Goal: Information Seeking & Learning: Learn about a topic

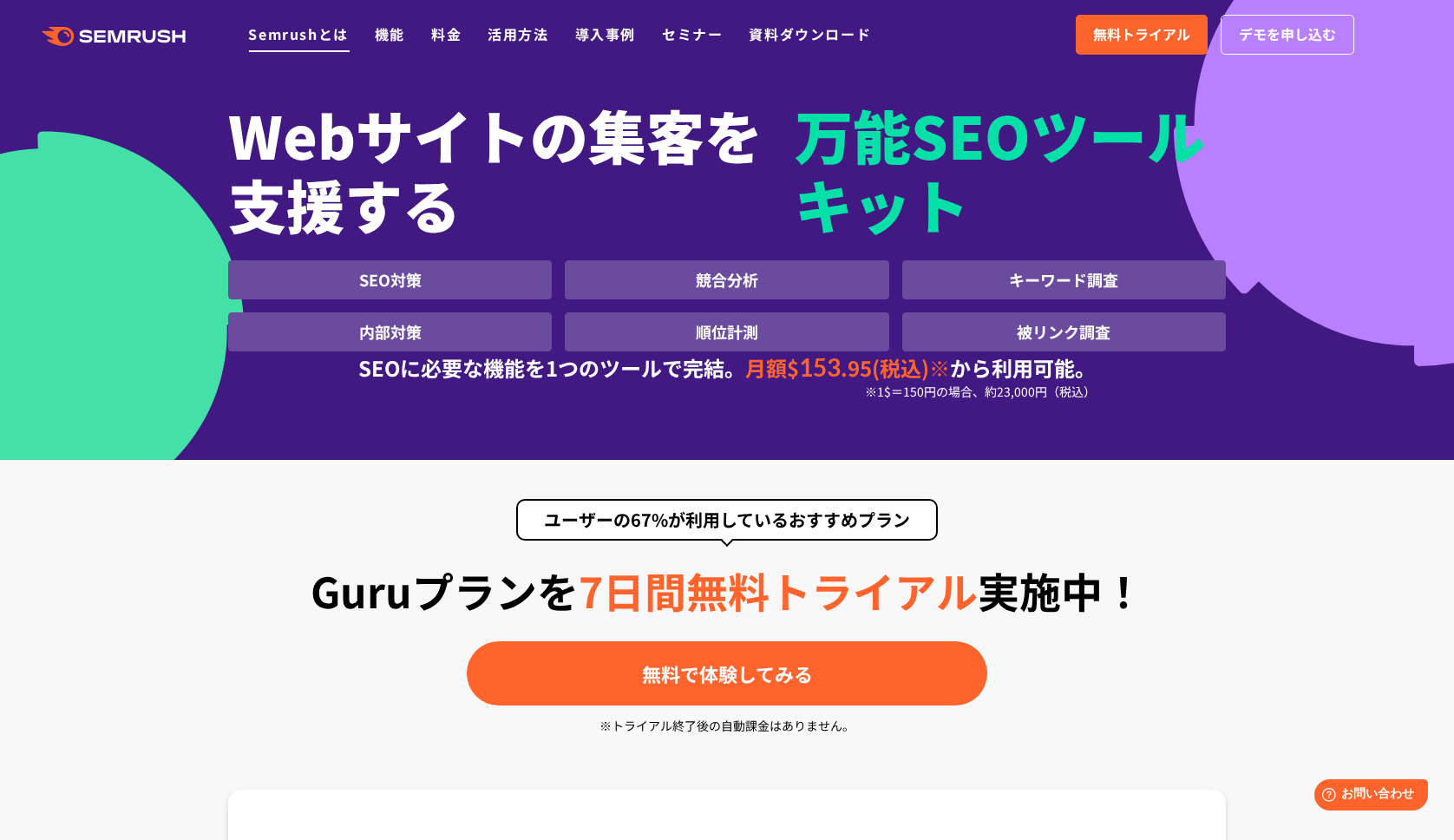
click at [343, 32] on link "Semrushとは" at bounding box center [298, 34] width 99 height 21
click at [342, 31] on link "Semrushとは" at bounding box center [298, 34] width 99 height 21
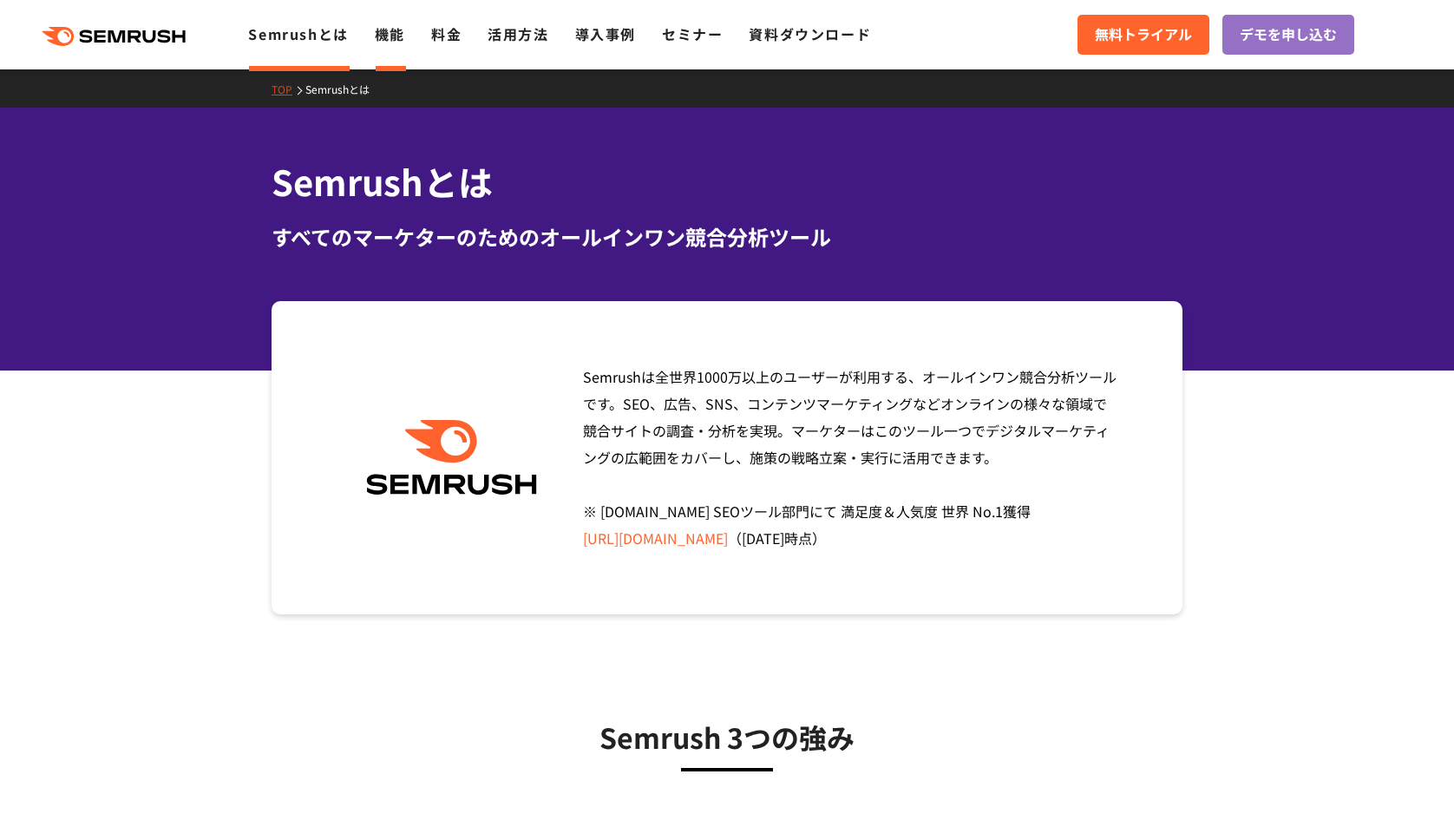
click at [389, 39] on link "機能" at bounding box center [390, 34] width 30 height 21
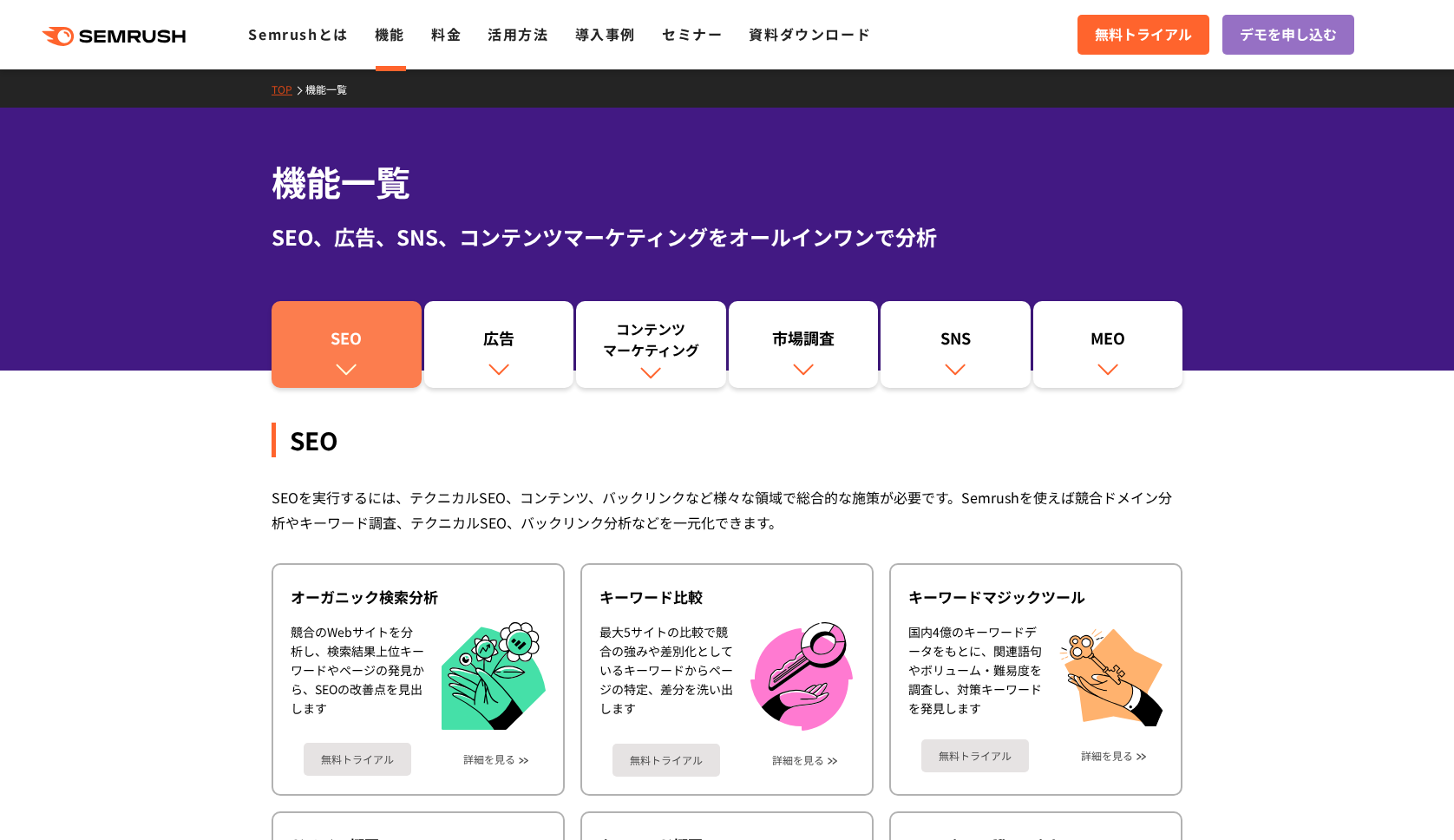
click at [350, 341] on div "SEO" at bounding box center [346, 341] width 132 height 29
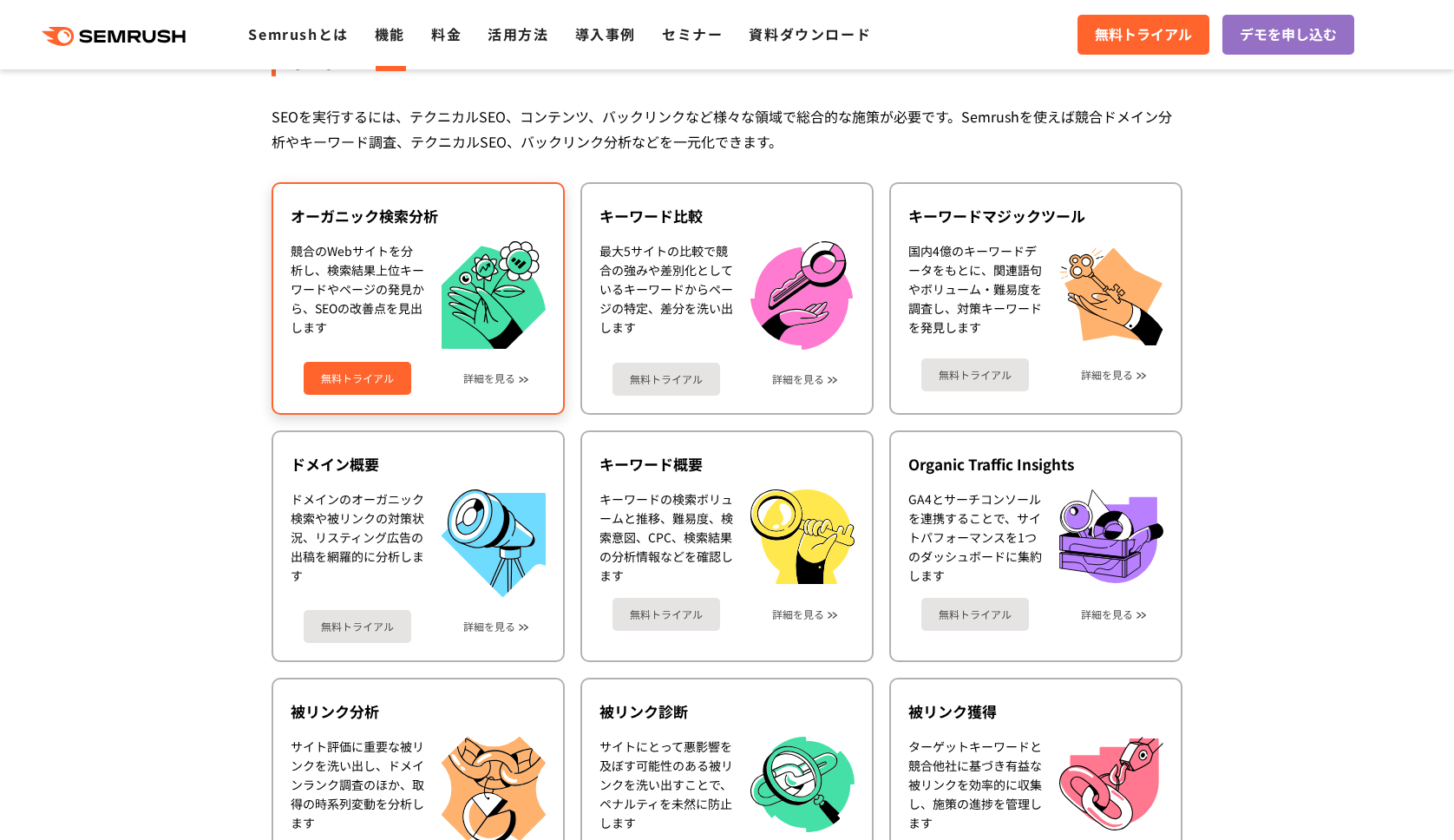
scroll to position [388, 0]
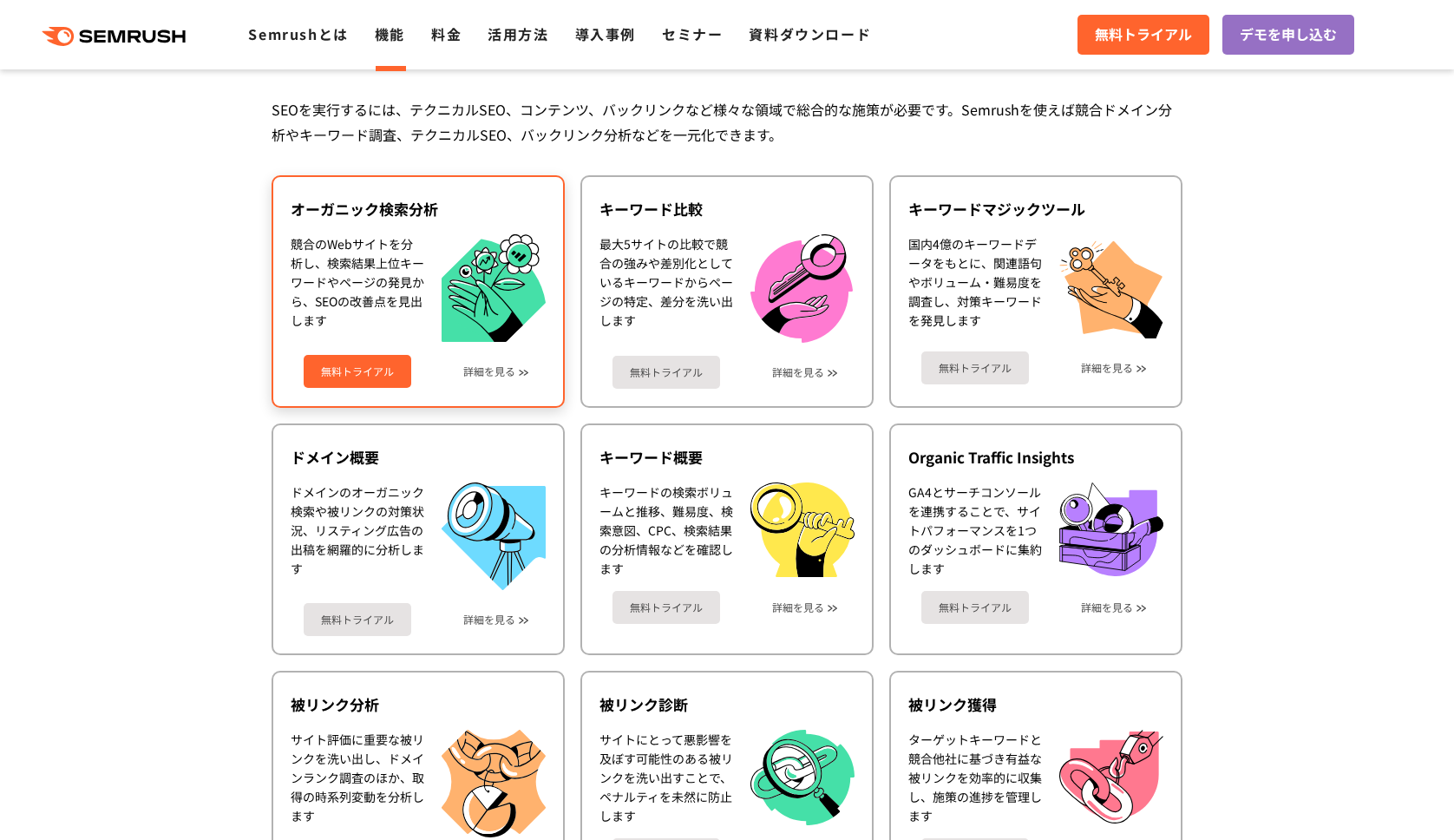
click at [360, 353] on div "無料トライアル 詳細を見る" at bounding box center [419, 364] width 255 height 46
click at [355, 369] on link "無料トライアル" at bounding box center [357, 371] width 108 height 33
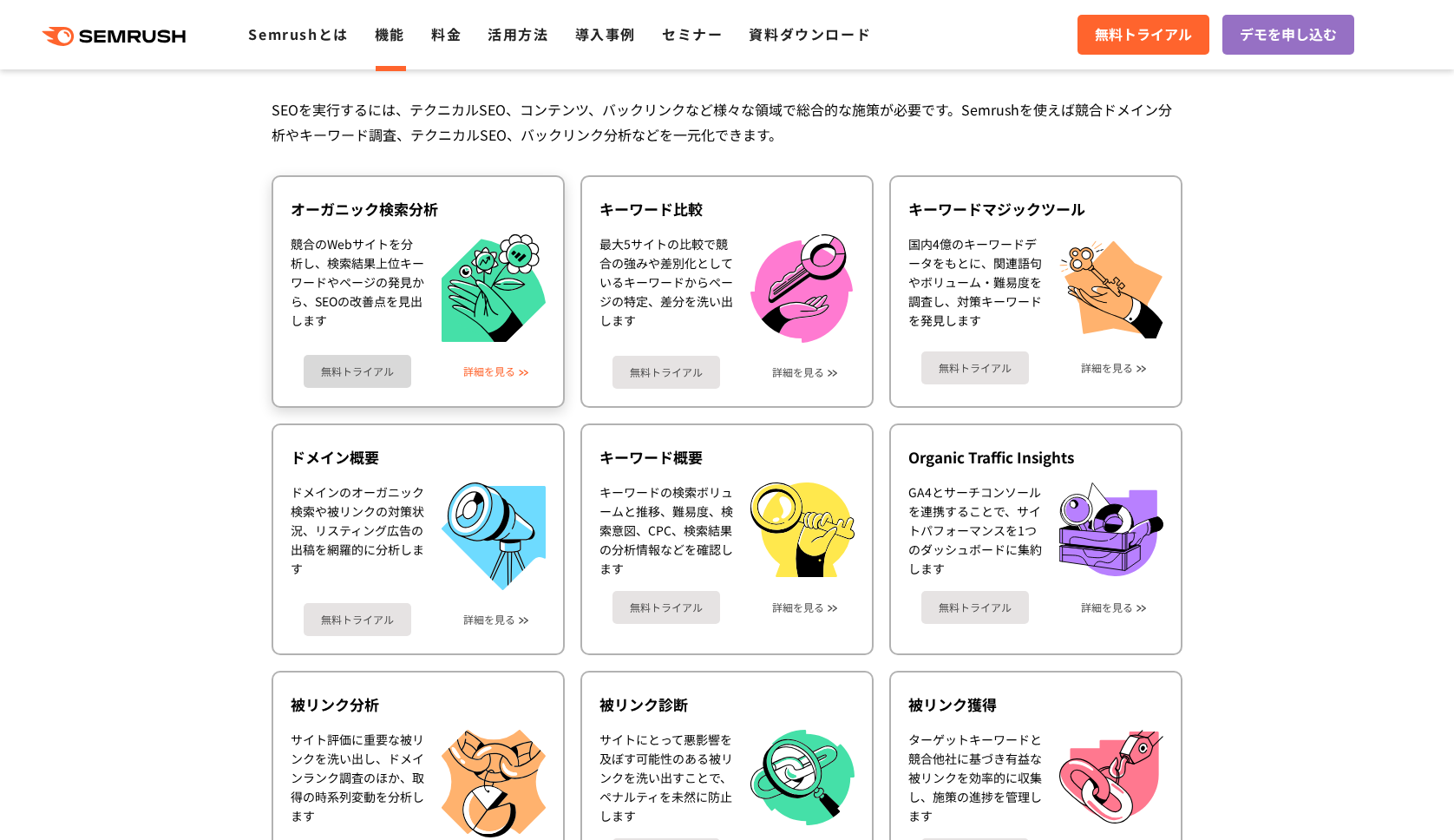
click at [491, 373] on link "詳細を見る" at bounding box center [488, 371] width 52 height 12
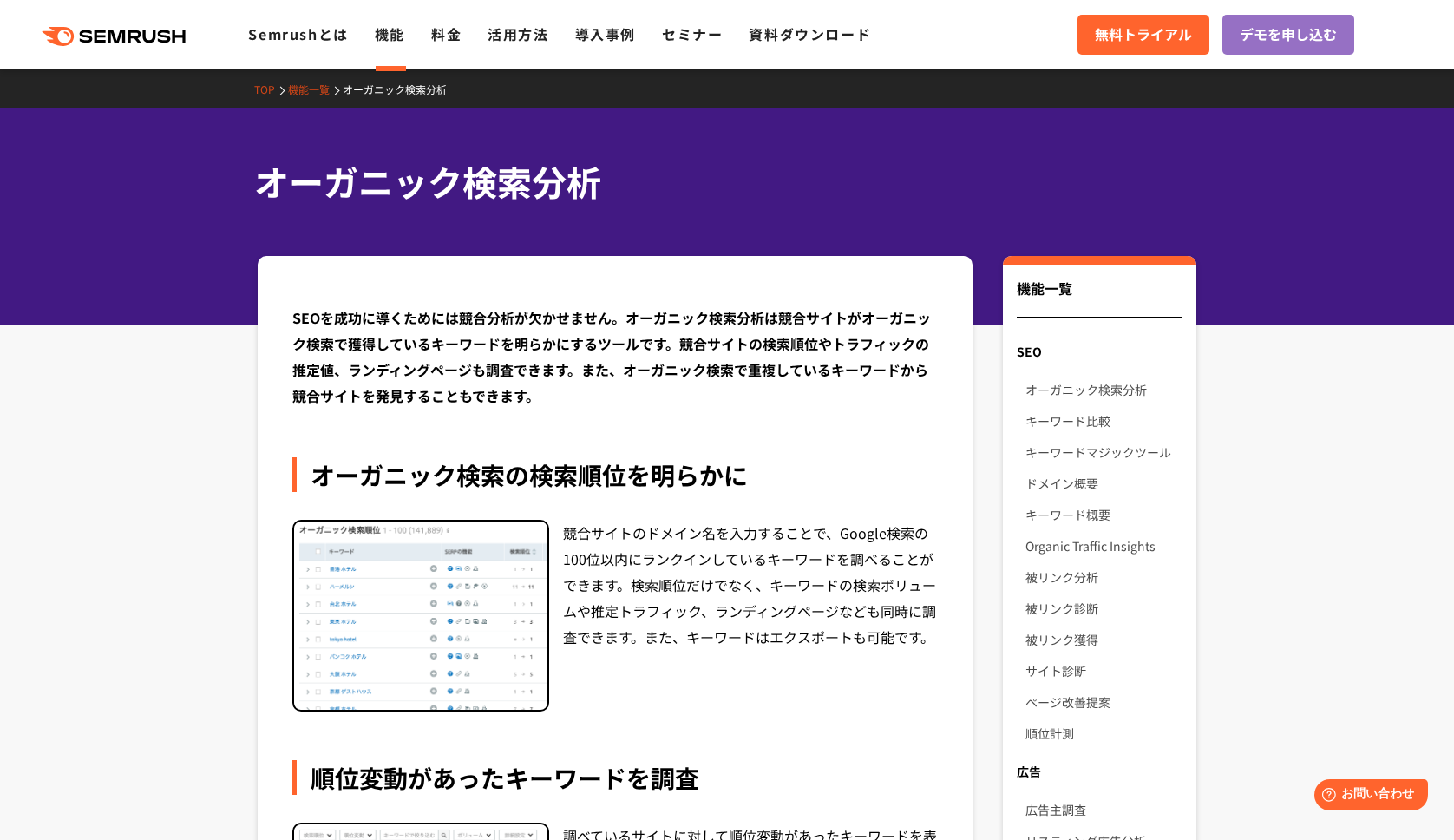
click at [161, 22] on div ".cls {fill: #FF642D;} .cls {fill: #FF642D;} Semrushとは 機能 料金 活用方法 導入事例 セミナー 資料ダウ…" at bounding box center [727, 34] width 1454 height 52
click at [161, 33] on icon at bounding box center [167, 36] width 13 height 13
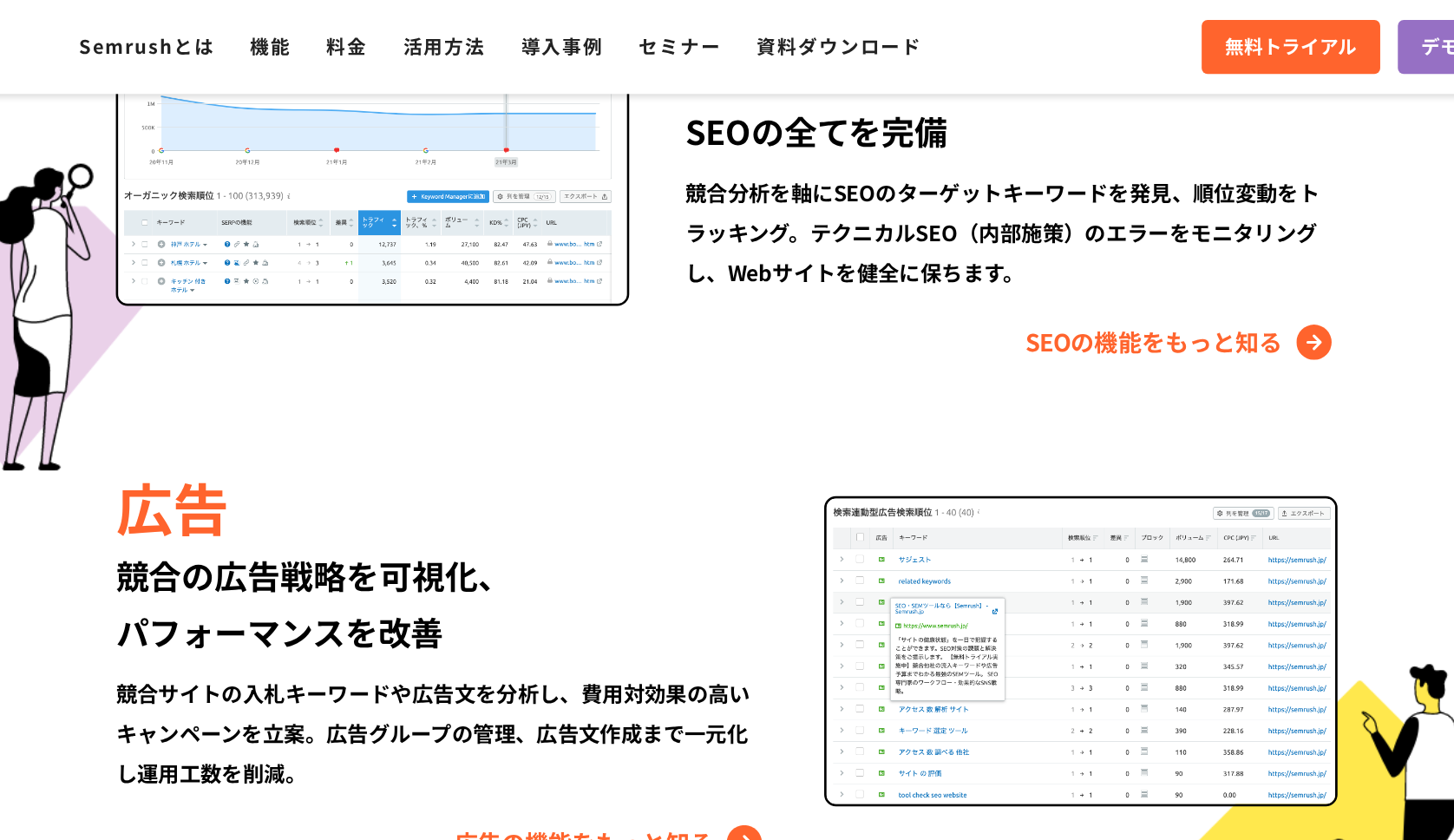
scroll to position [1763, 0]
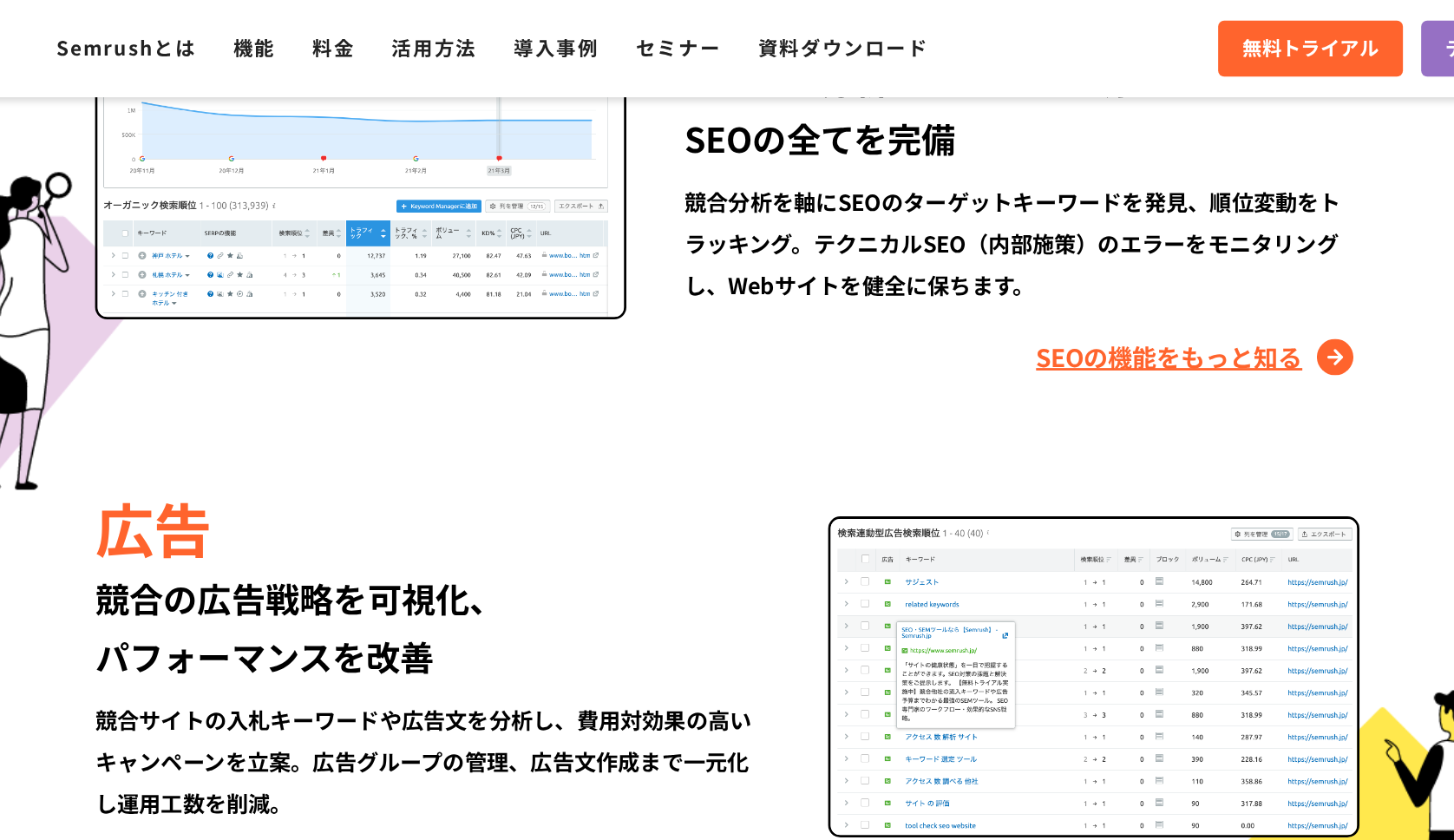
click at [954, 252] on link "SEOの機能をもっと知る" at bounding box center [1063, 255] width 231 height 28
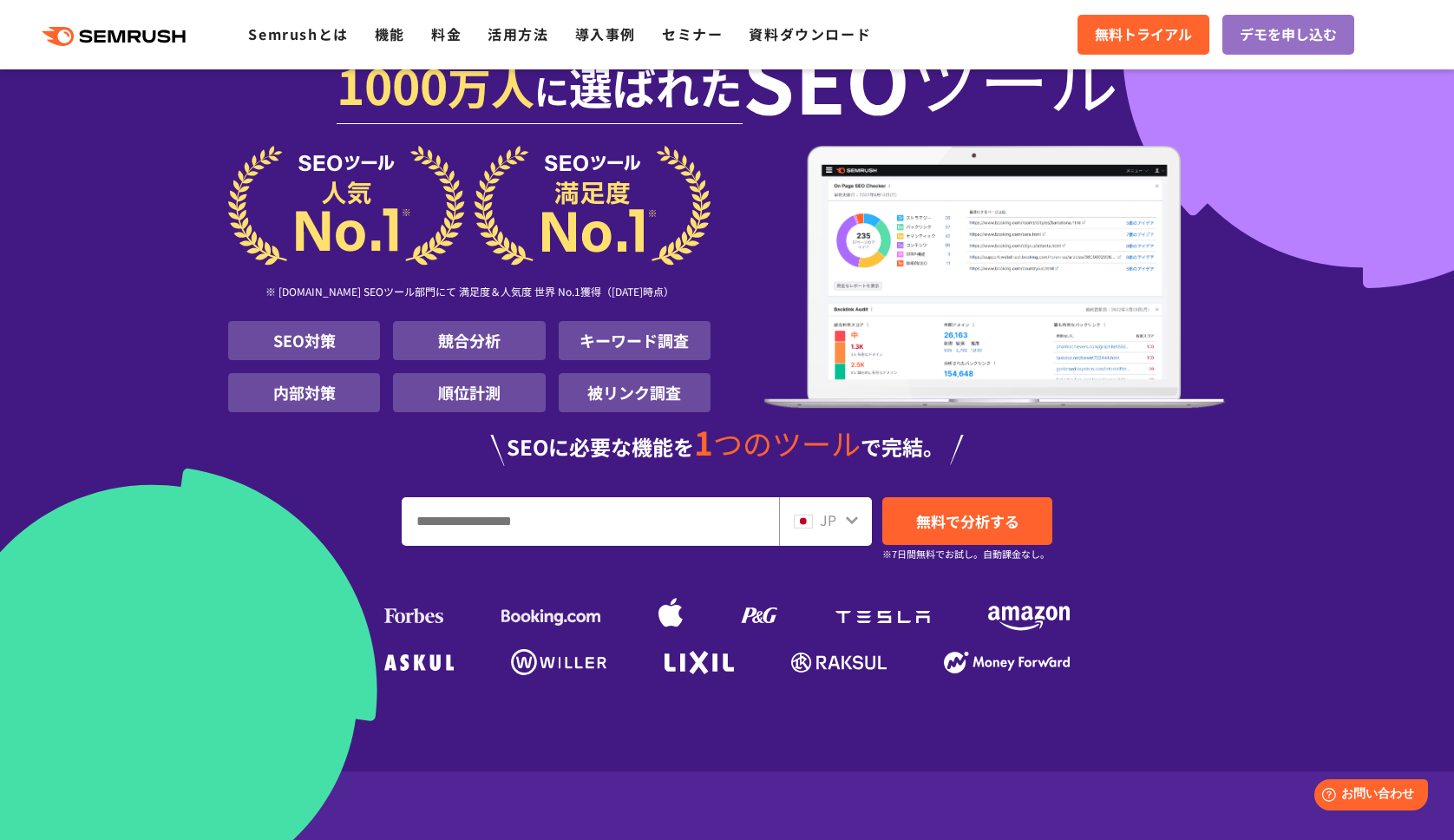
scroll to position [165, 0]
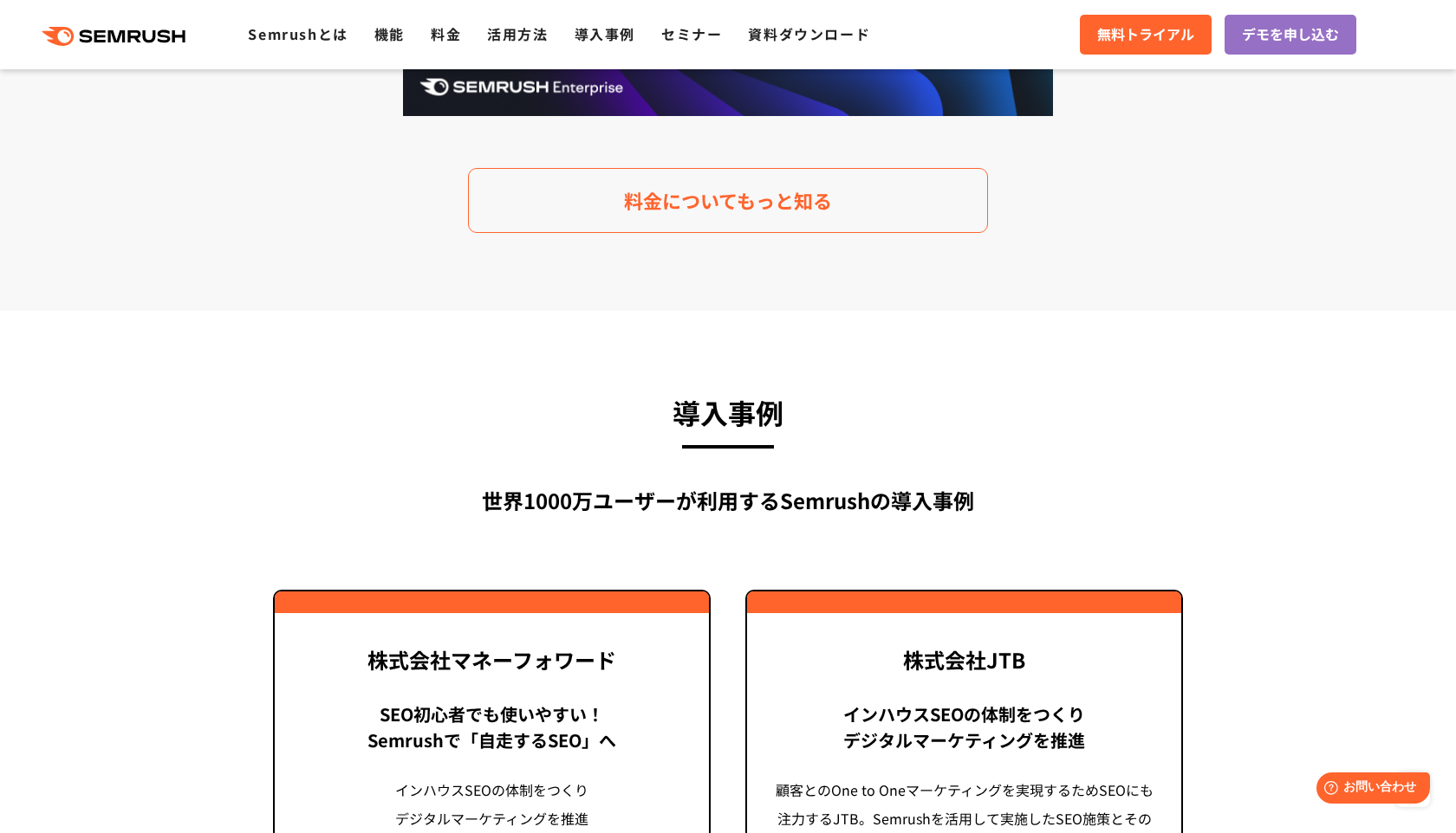
scroll to position [3598, 0]
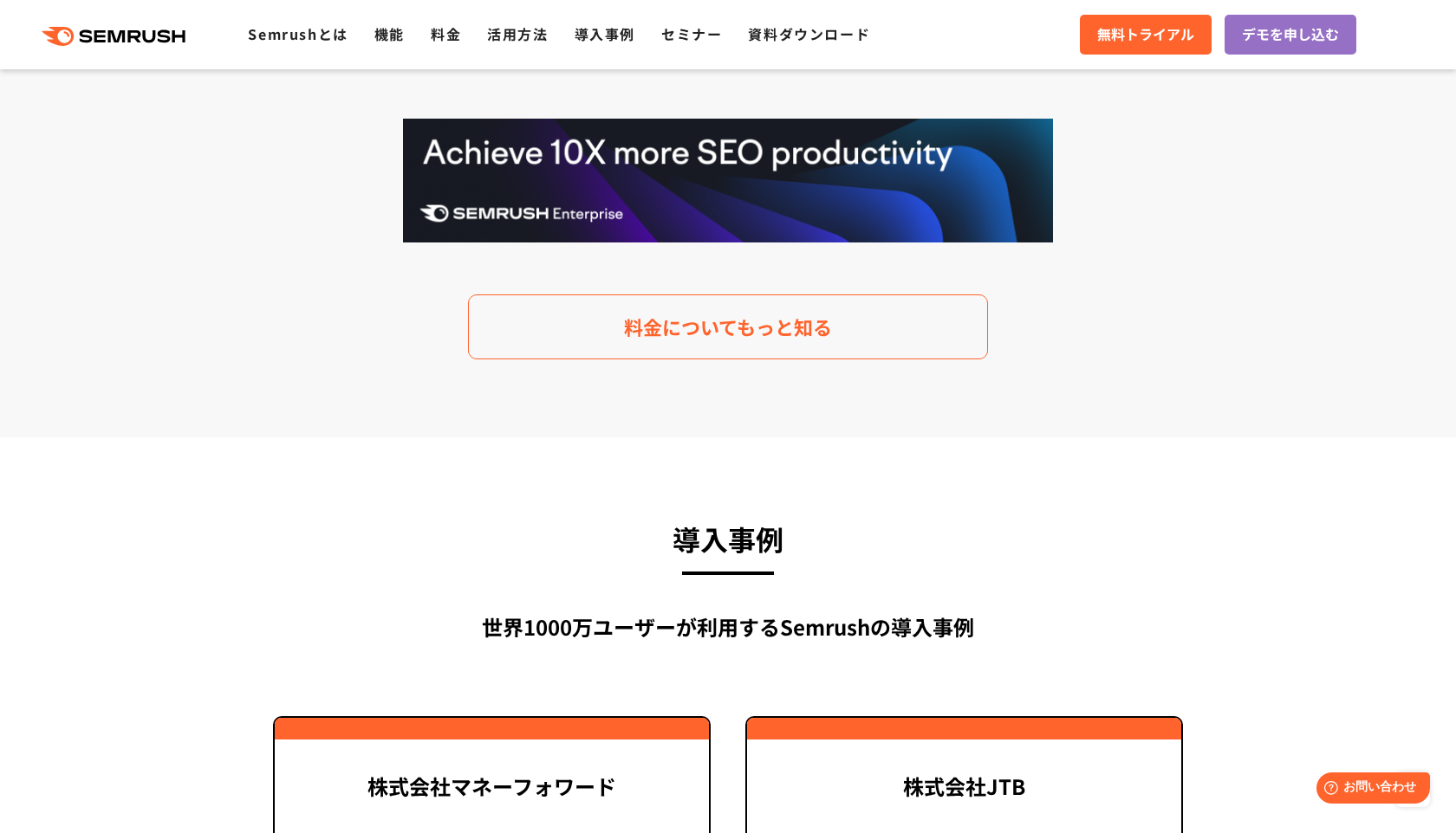
click at [724, 194] on img at bounding box center [728, 181] width 650 height 124
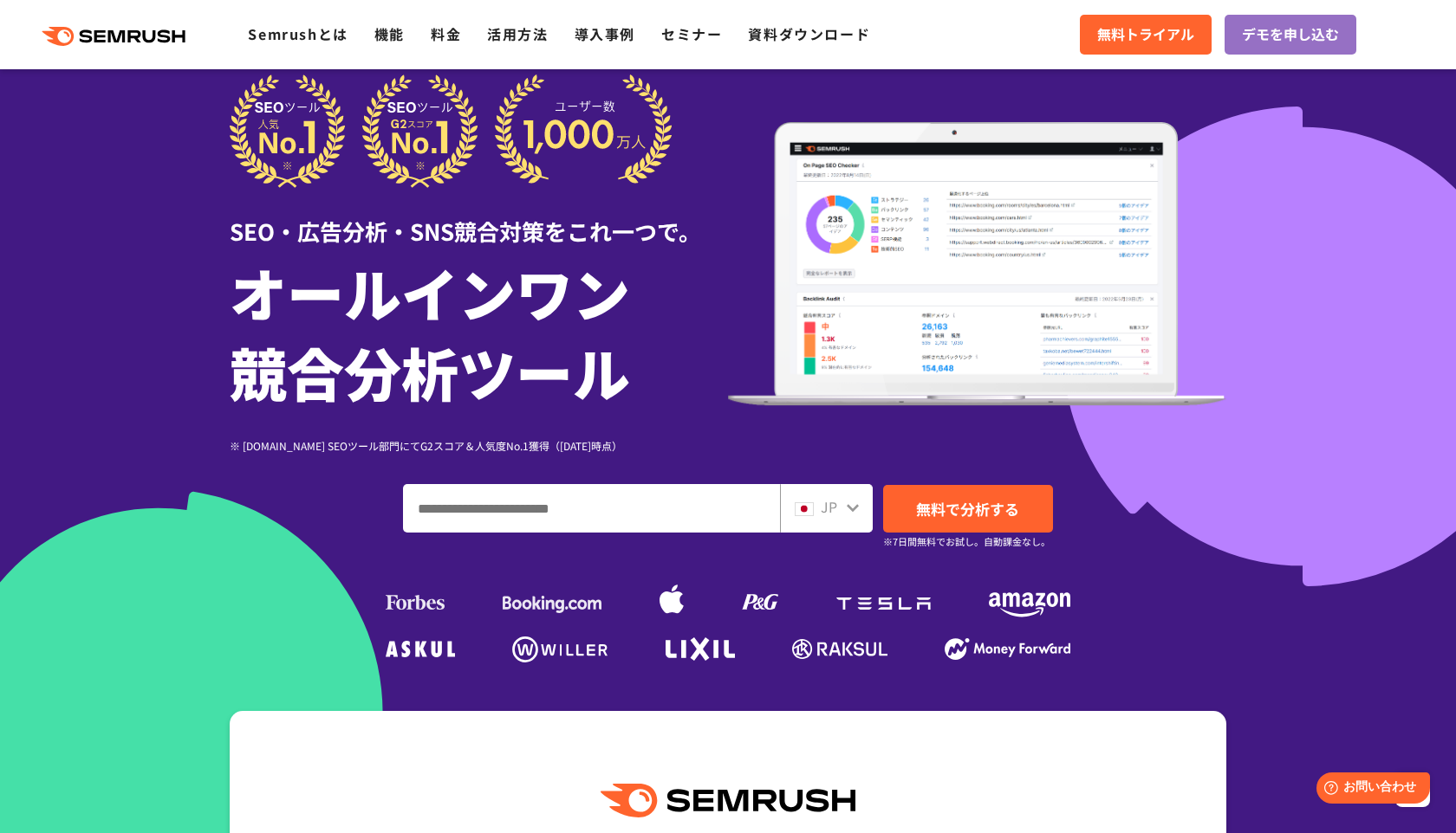
scroll to position [0, 0]
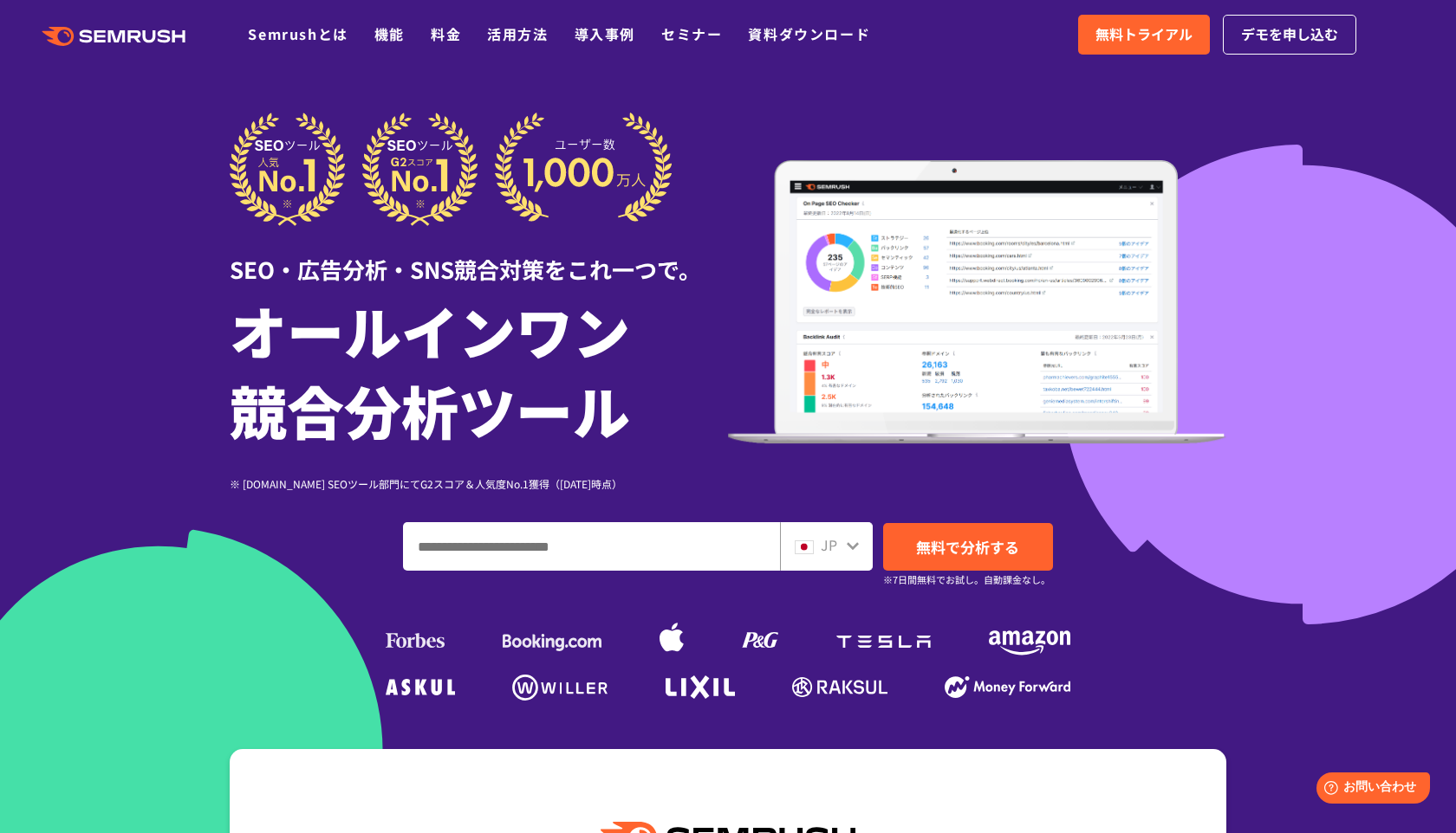
click at [328, 49] on div ".cls {fill: #FF642D;} .cls {fill: #FF642D;} Semrushとは 機能 料金 活用方法 導入事例 セミナー 資料ダウ…" at bounding box center [728, 34] width 1456 height 52
click at [333, 34] on link "Semrushとは" at bounding box center [297, 34] width 99 height 21
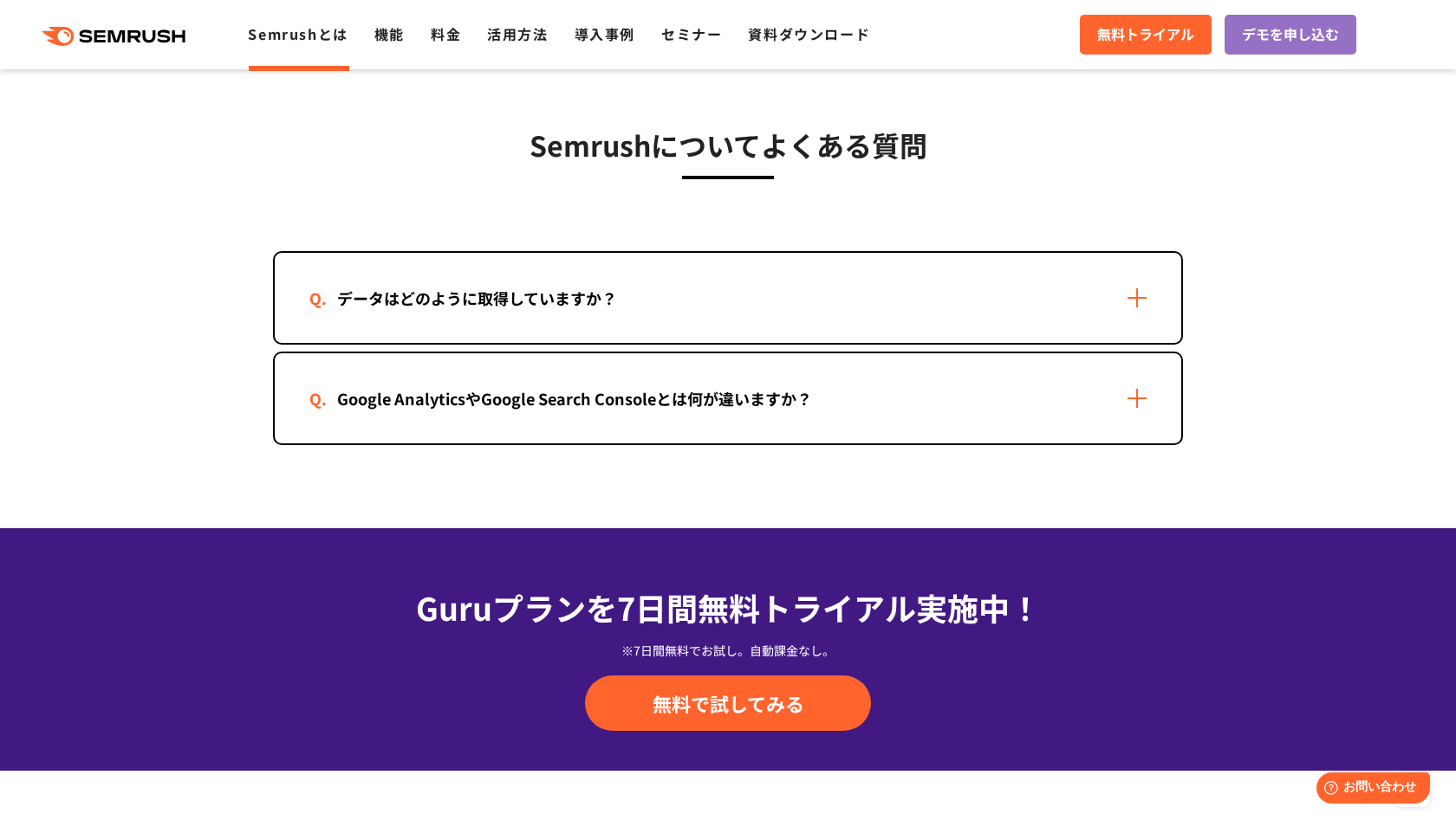
scroll to position [3649, 0]
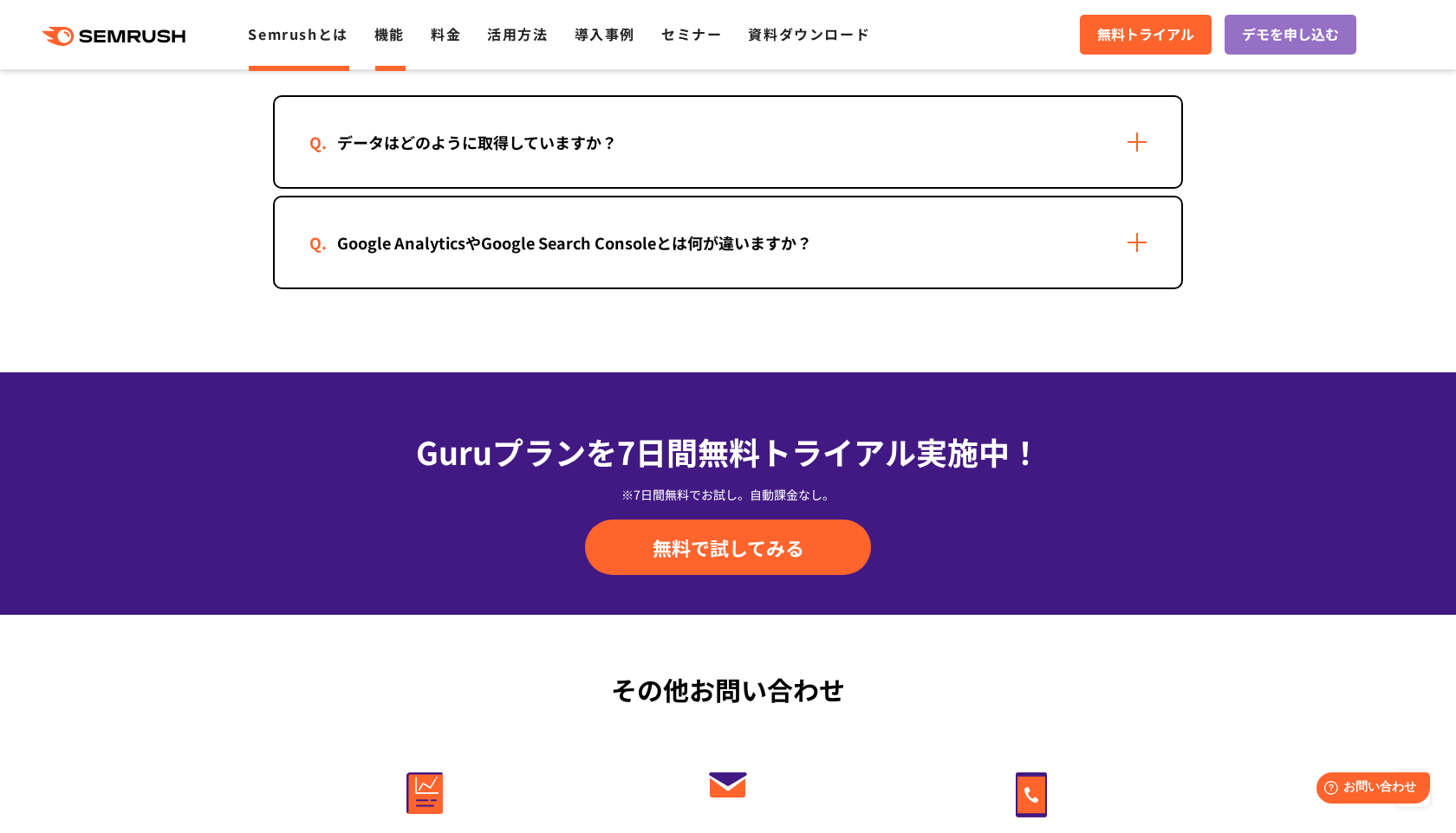
click at [386, 34] on link "機能" at bounding box center [389, 34] width 30 height 21
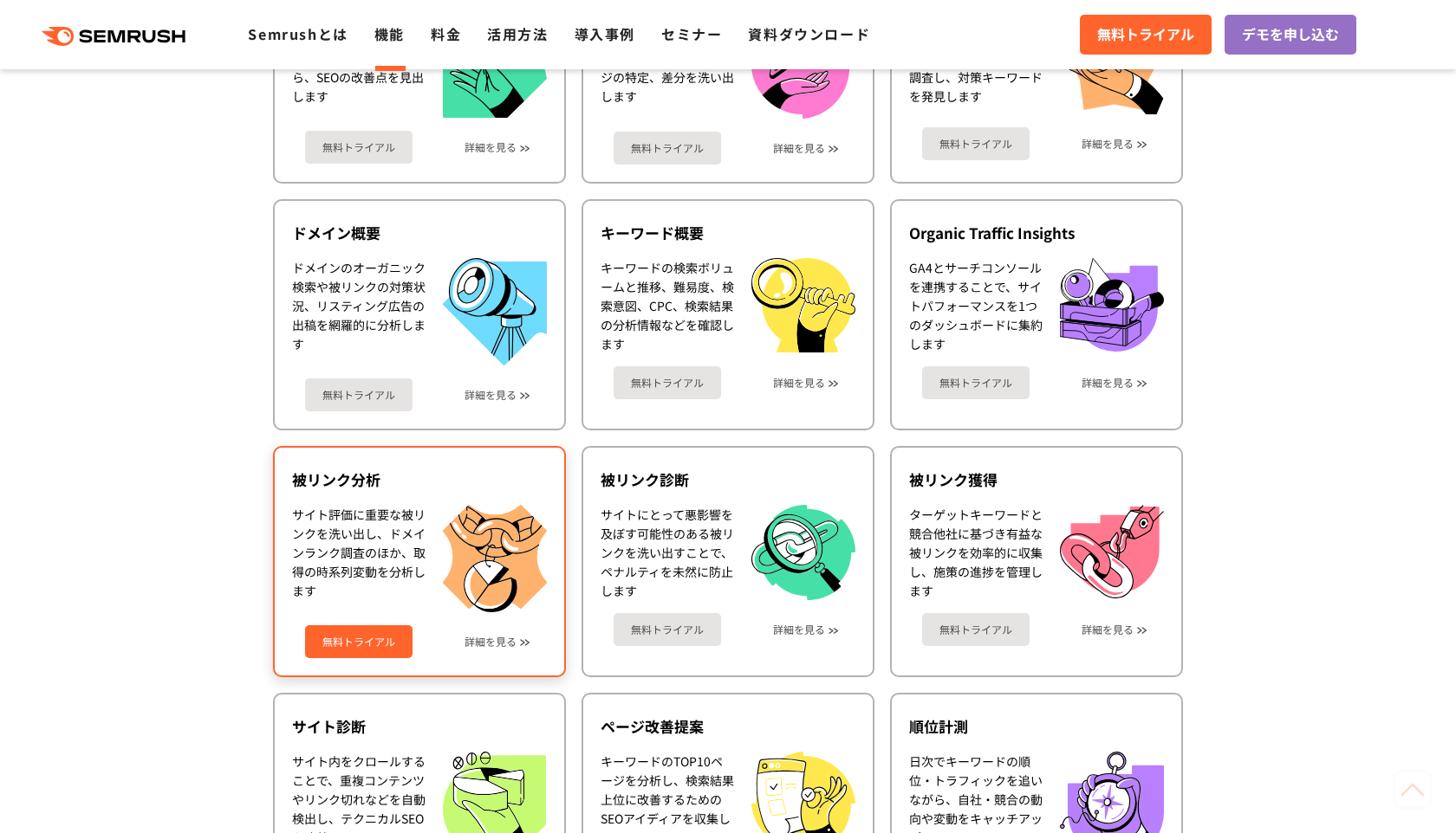
scroll to position [707, 0]
